Goal: Transaction & Acquisition: Register for event/course

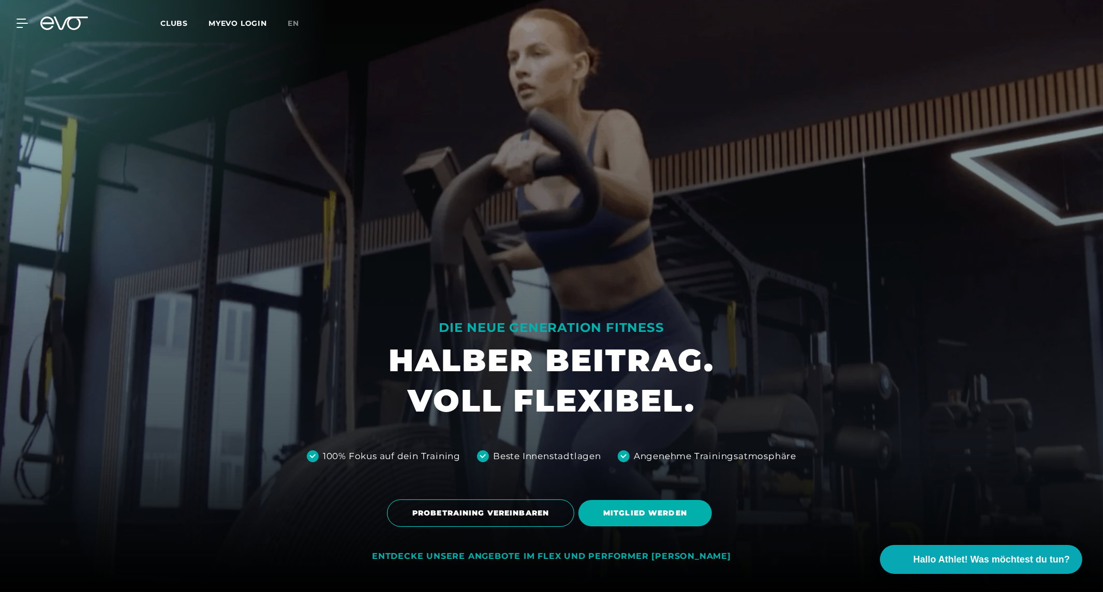
click at [18, 14] on div "MyEVO Login Über EVO Mitgliedschaften Probetraining TAGESPASS EVO Studios [GEOG…" at bounding box center [551, 23] width 1099 height 30
click at [19, 24] on icon at bounding box center [22, 23] width 11 height 9
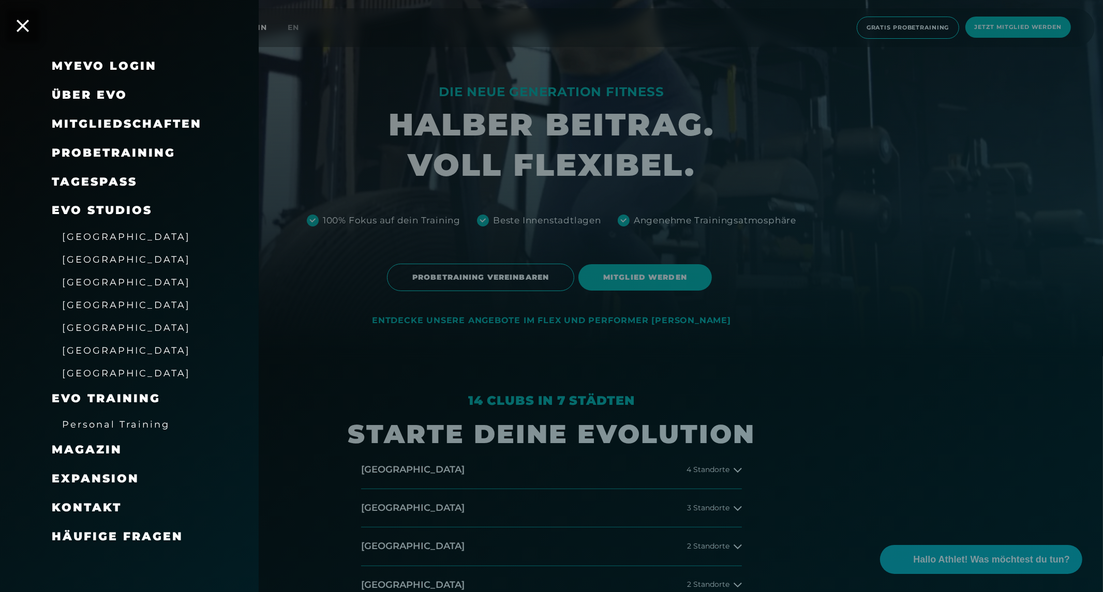
scroll to position [287, 0]
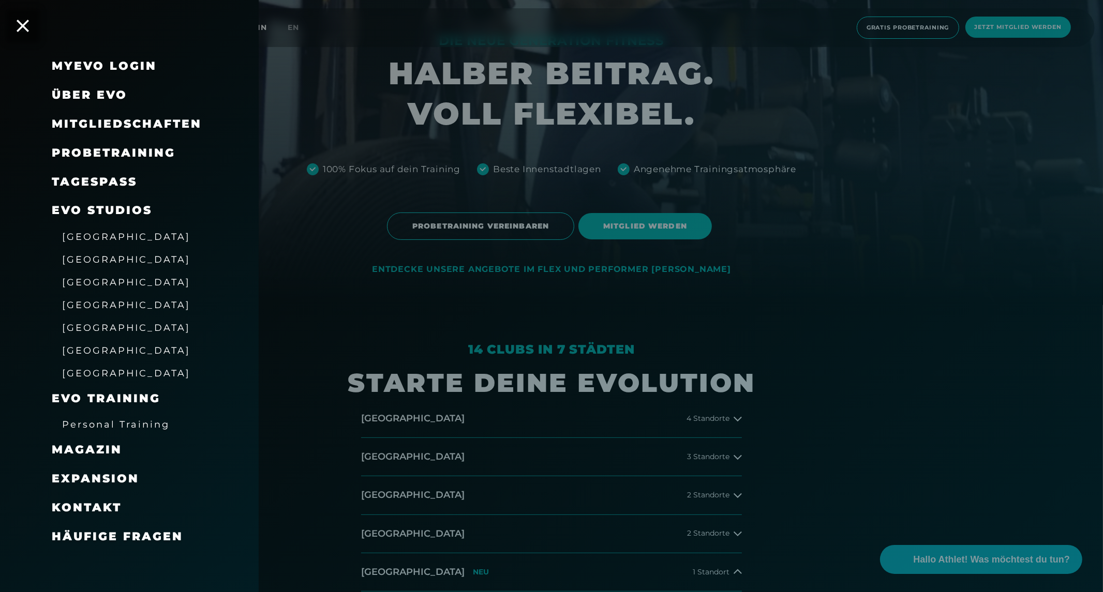
click at [116, 180] on link "TAGESPASS" at bounding box center [94, 182] width 85 height 14
click at [1005, 27] on div at bounding box center [551, 296] width 1103 height 592
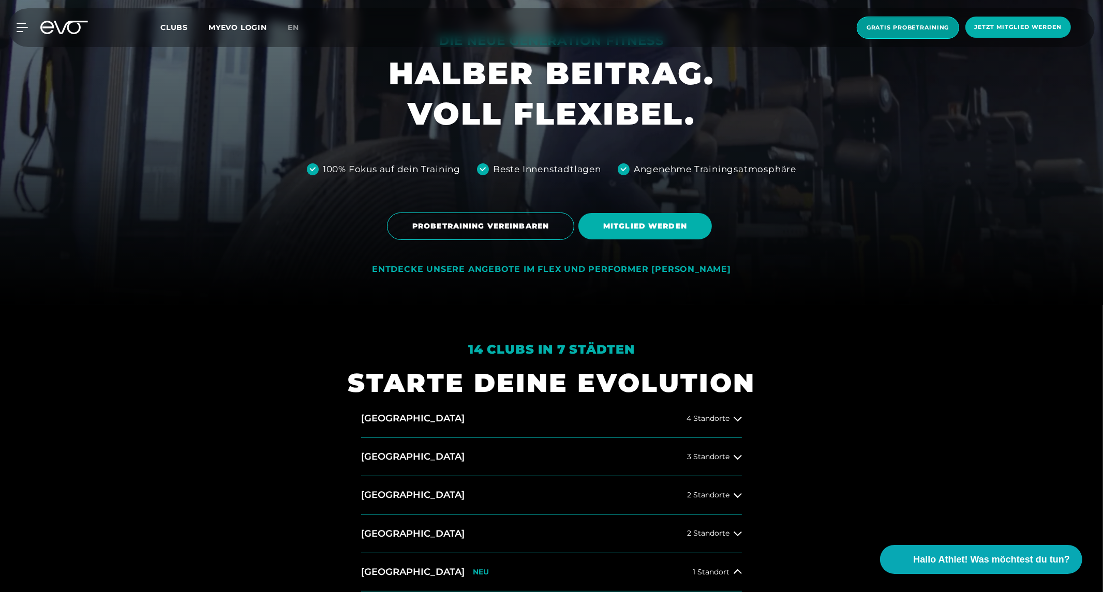
click at [903, 34] on span "Gratis Probetraining" at bounding box center [908, 28] width 102 height 22
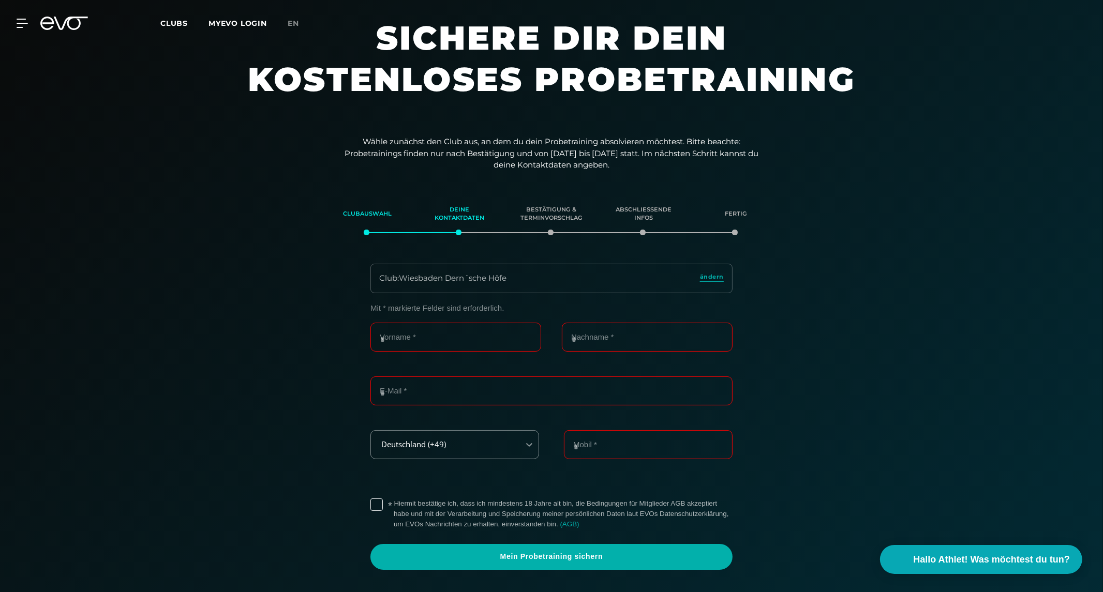
scroll to position [5, 0]
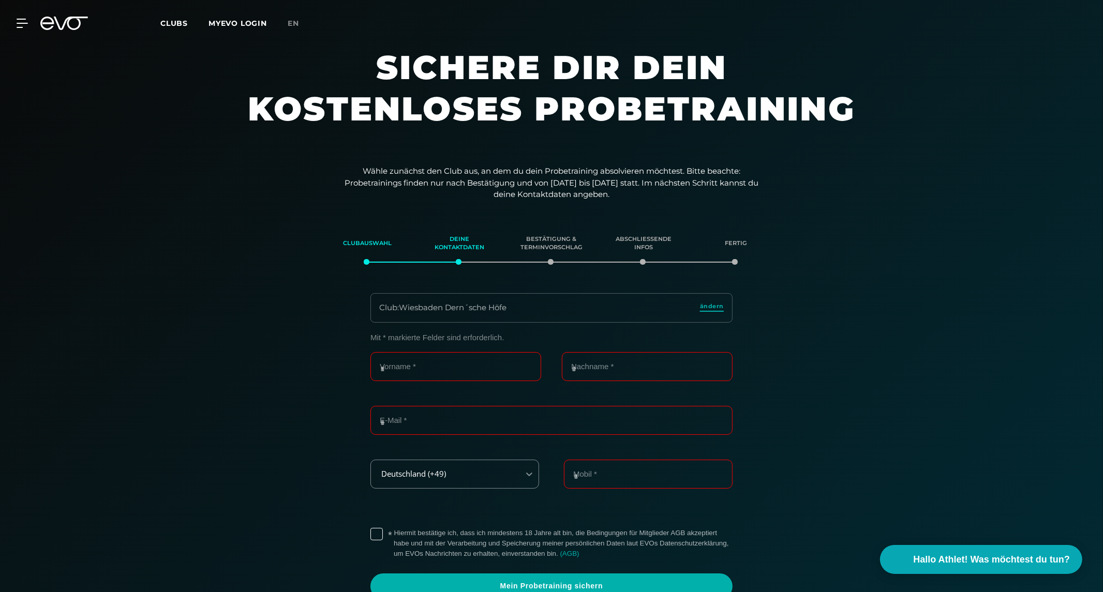
click at [711, 306] on span "ändern" at bounding box center [712, 306] width 24 height 9
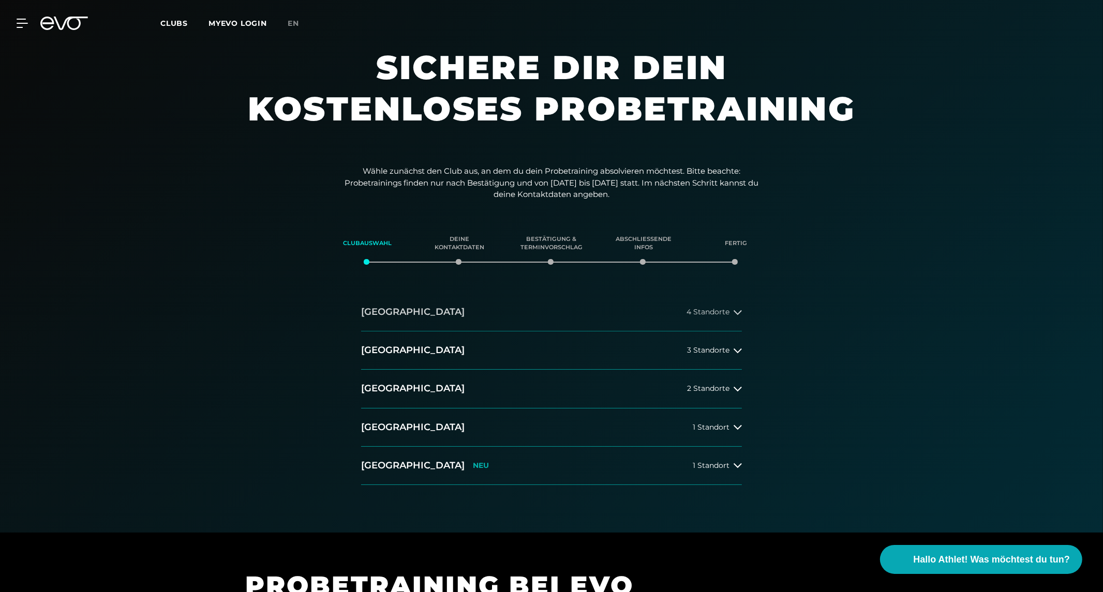
click at [399, 316] on h2 "[GEOGRAPHIC_DATA]" at bounding box center [412, 312] width 103 height 13
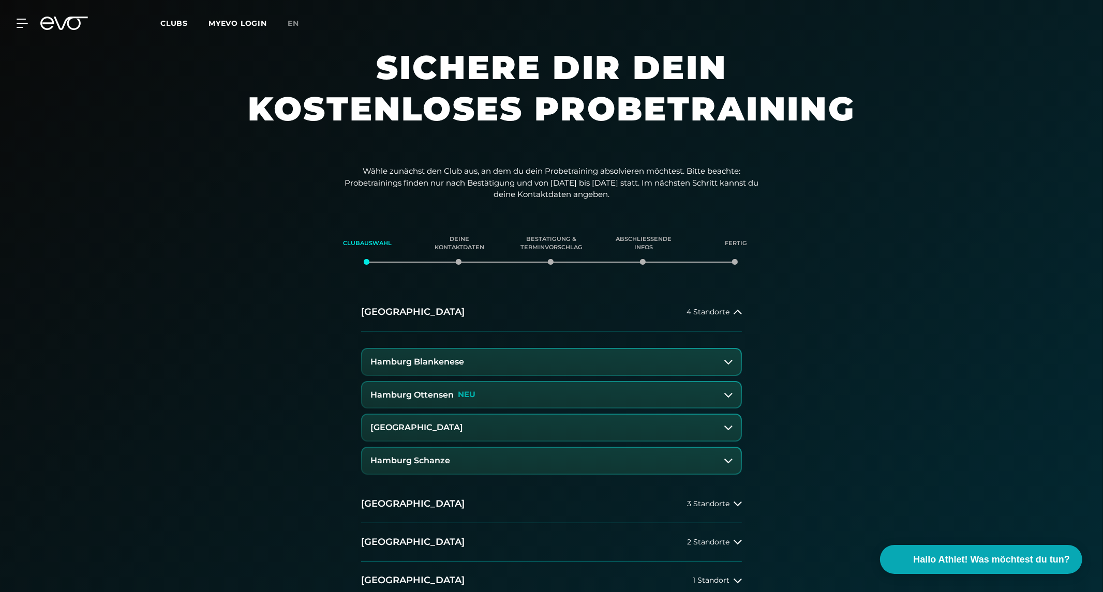
click at [421, 425] on h3 "[GEOGRAPHIC_DATA]" at bounding box center [416, 427] width 93 height 9
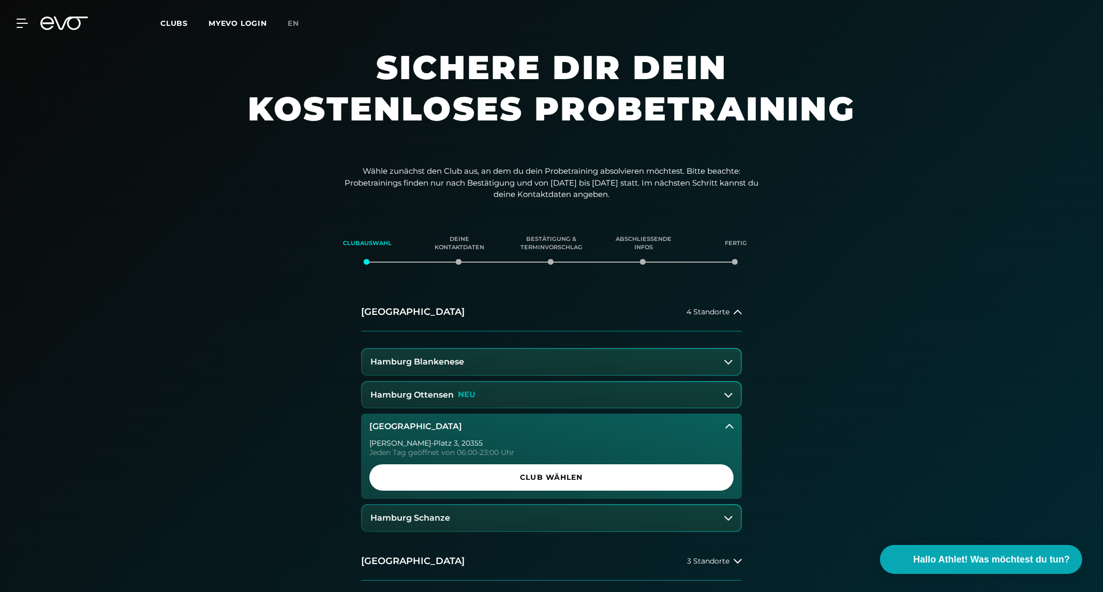
click at [578, 483] on span "Club wählen" at bounding box center [551, 478] width 364 height 26
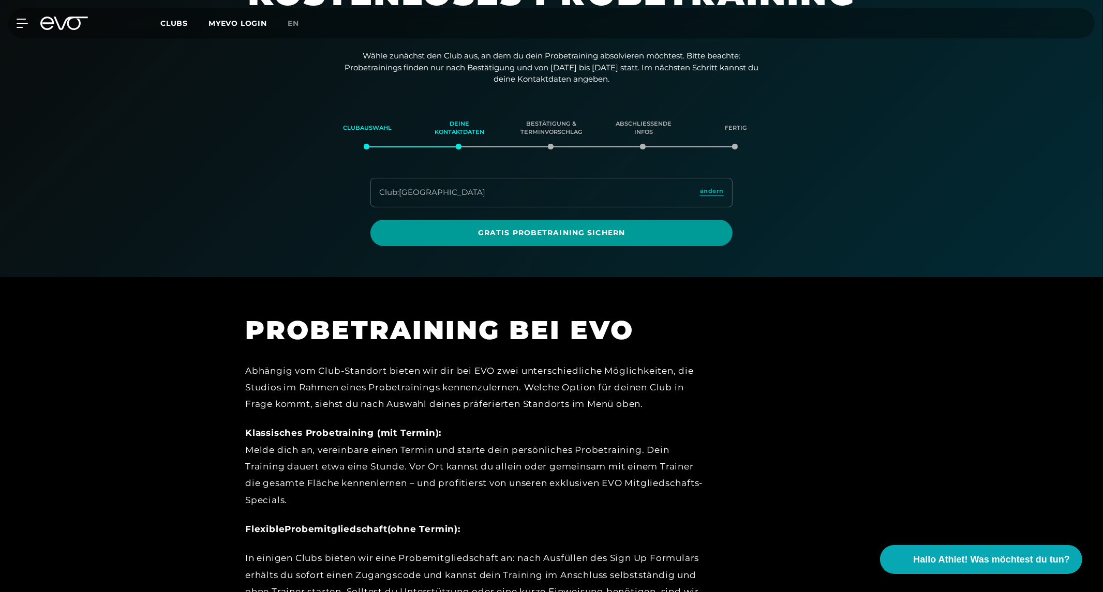
scroll to position [120, 0]
click at [545, 238] on span "Gratis Probetraining sichern" at bounding box center [551, 233] width 312 height 11
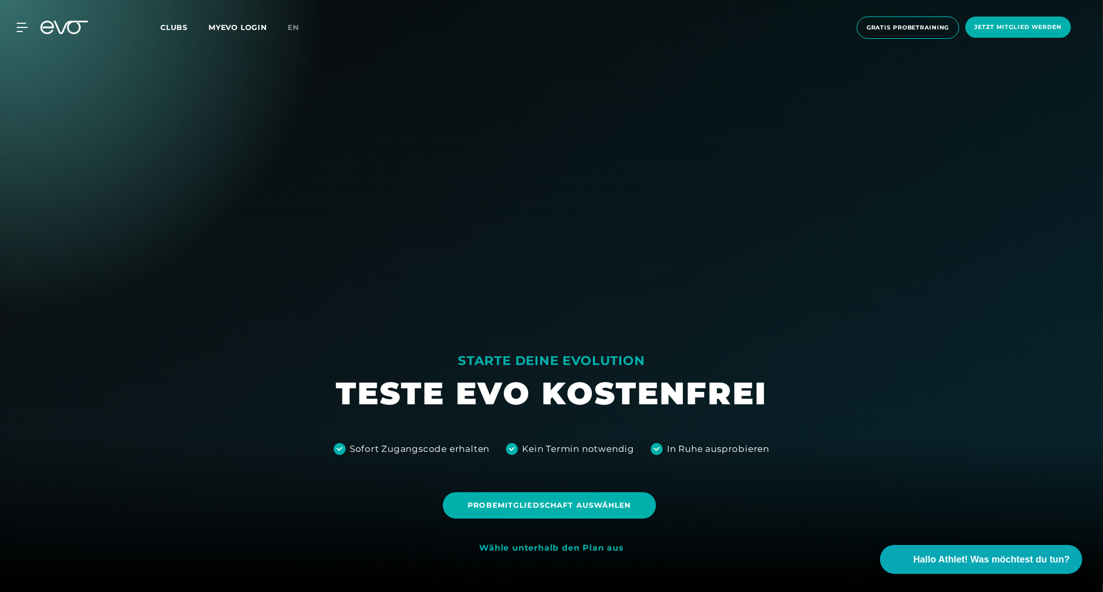
scroll to position [230, 0]
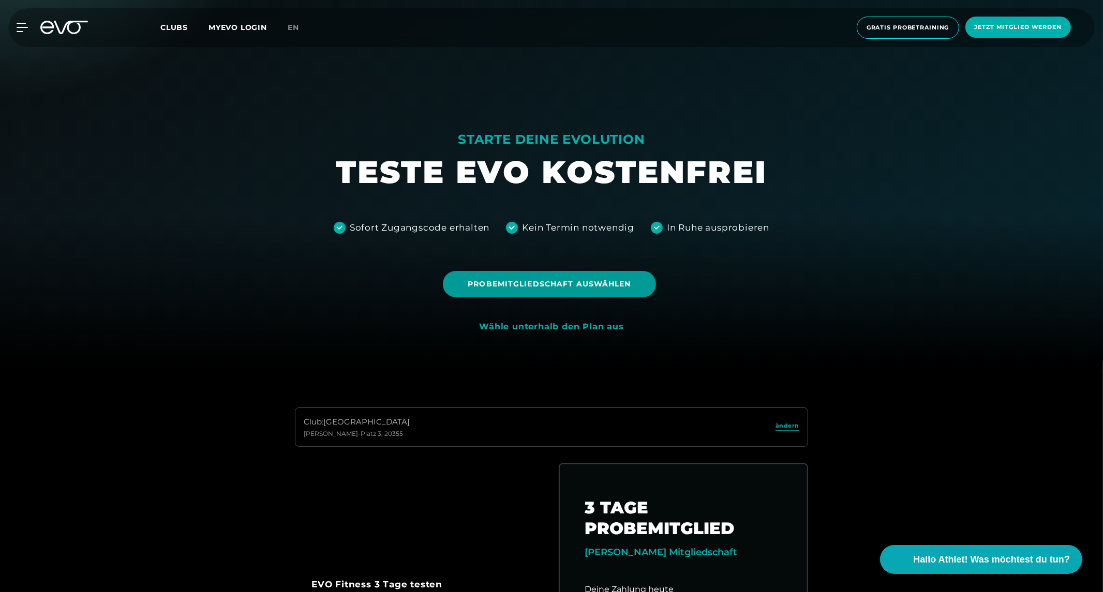
click at [530, 282] on span "Probemitgliedschaft auswählen" at bounding box center [549, 284] width 163 height 11
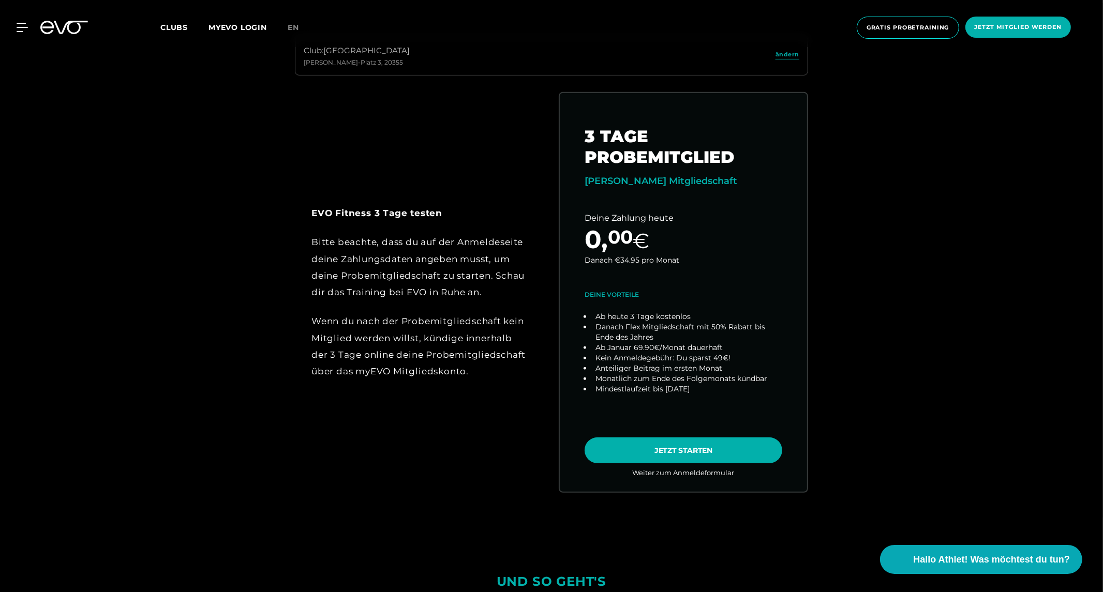
scroll to position [230, 0]
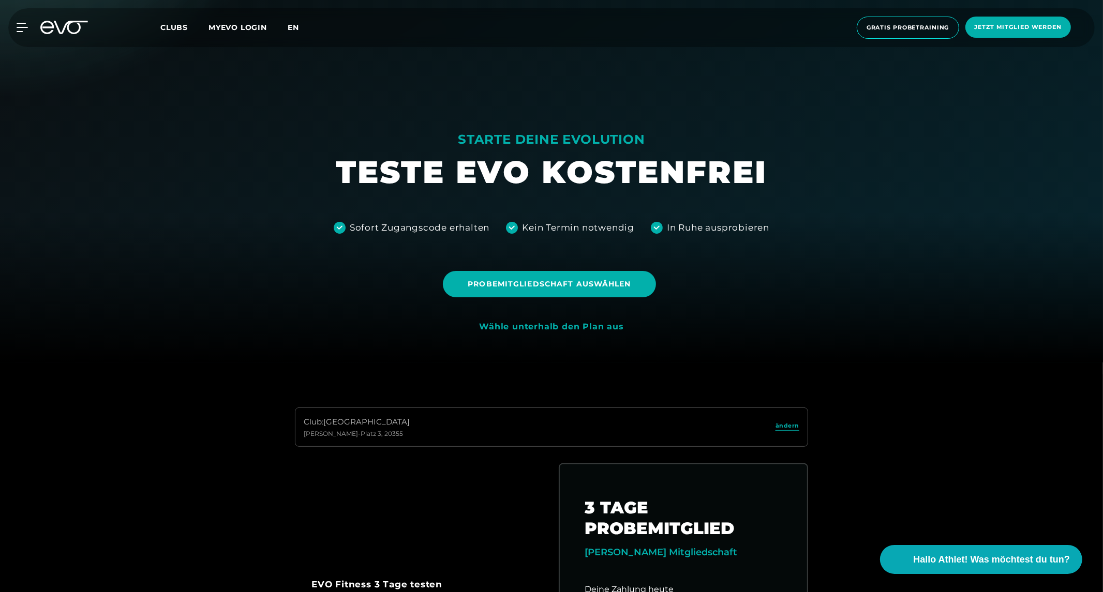
click at [294, 29] on span "en" at bounding box center [293, 27] width 11 height 9
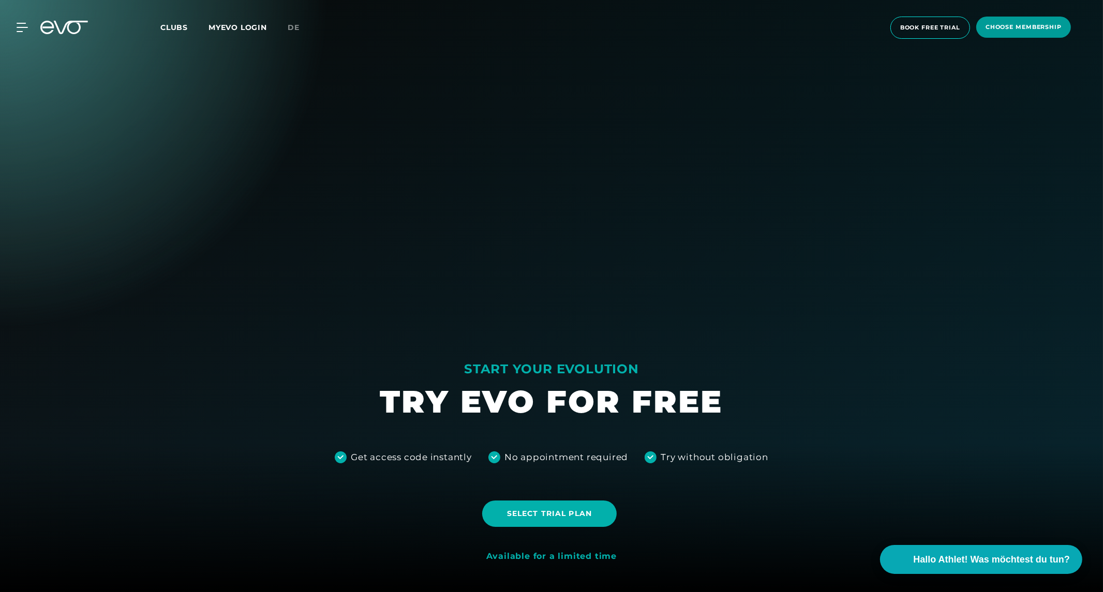
click at [992, 29] on span "choose membership" at bounding box center [1023, 27] width 76 height 9
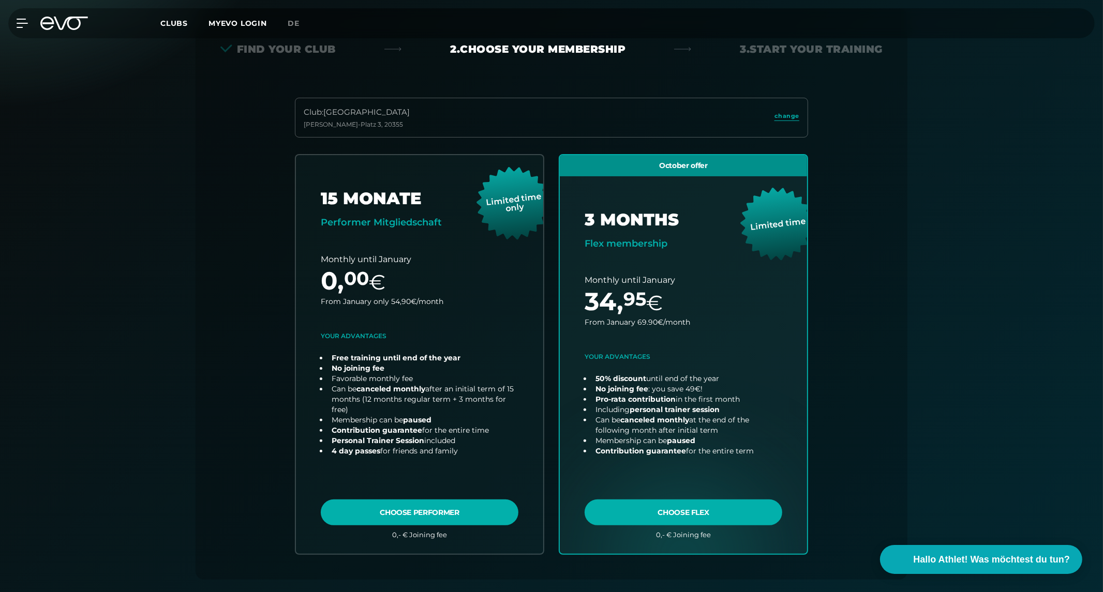
scroll to position [229, 0]
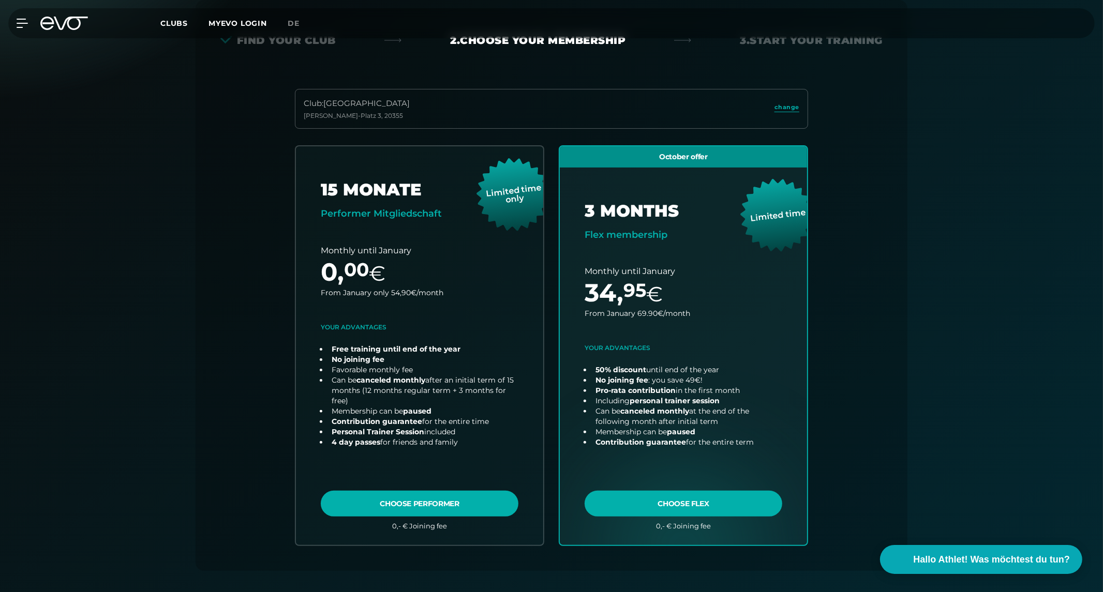
click at [296, 27] on link "de" at bounding box center [300, 24] width 24 height 12
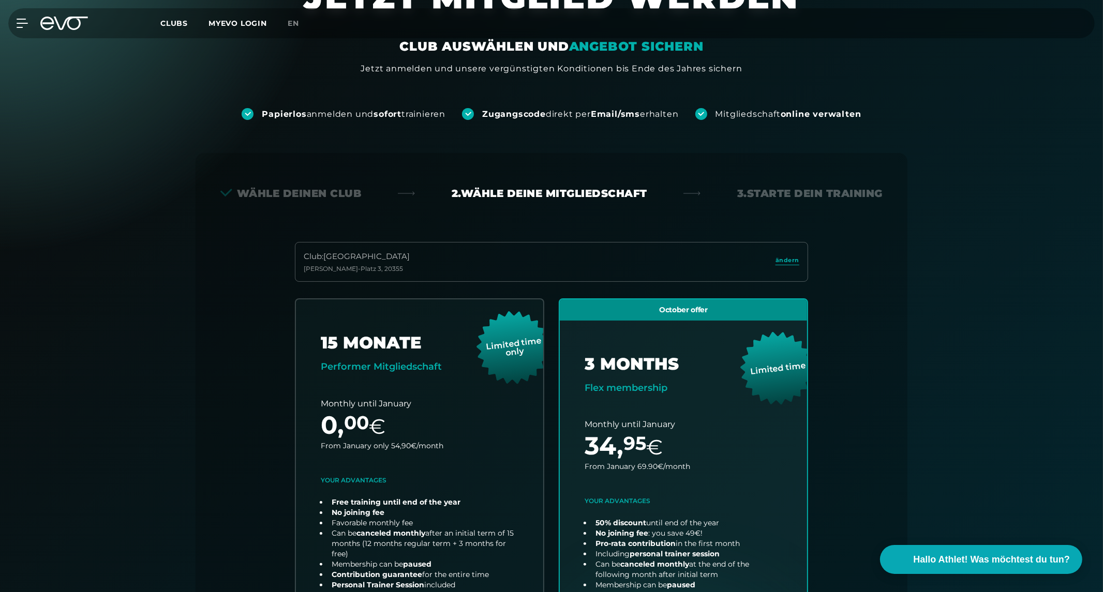
scroll to position [230, 0]
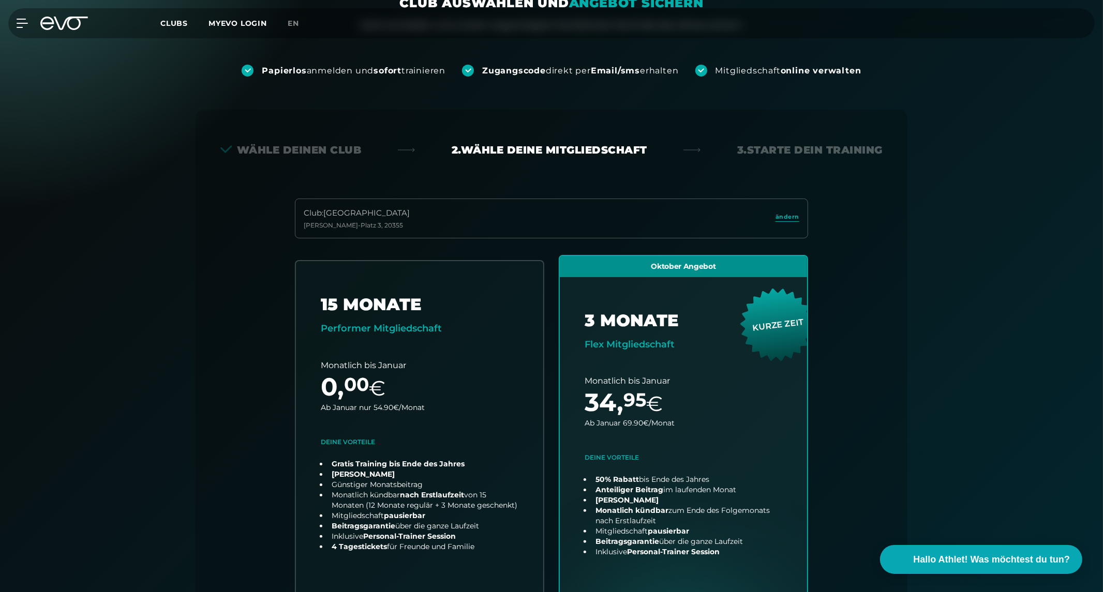
scroll to position [114, 0]
